Goal: Transaction & Acquisition: Purchase product/service

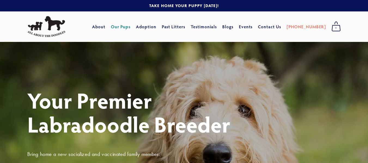
click at [131, 26] on link "Our Pups" at bounding box center [121, 27] width 20 height 10
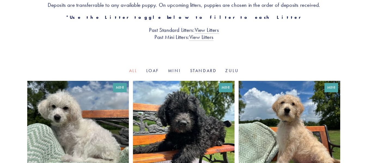
scroll to position [136, 0]
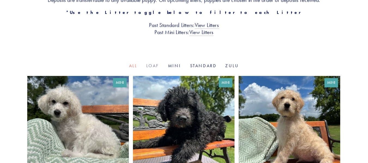
click at [155, 64] on link "Loaf" at bounding box center [152, 65] width 13 height 5
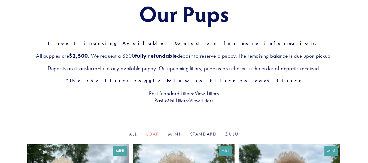
scroll to position [55, 0]
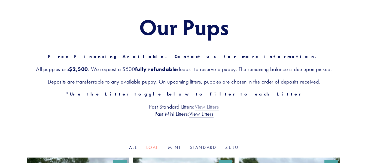
click at [213, 105] on link "View Litters" at bounding box center [207, 107] width 24 height 7
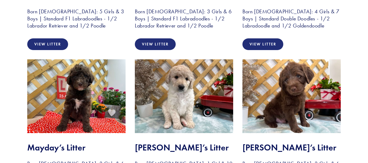
scroll to position [409, 0]
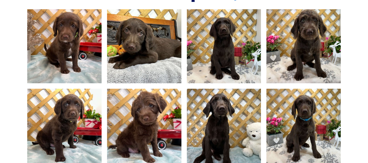
scroll to position [382, 0]
